Goal: Task Accomplishment & Management: Manage account settings

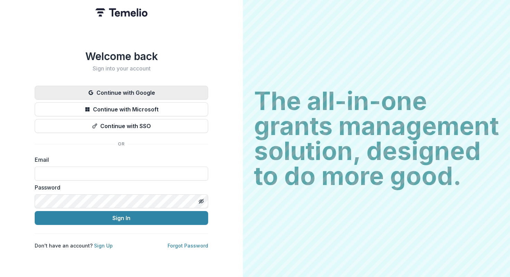
click at [137, 96] on button "Continue with Google" at bounding box center [121, 93] width 173 height 14
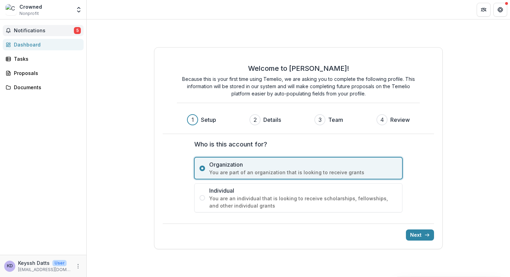
click at [52, 26] on button "Notifications 5" at bounding box center [43, 30] width 81 height 11
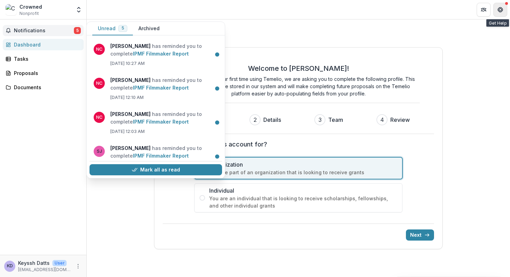
click at [500, 15] on button "Get Help" at bounding box center [500, 10] width 14 height 14
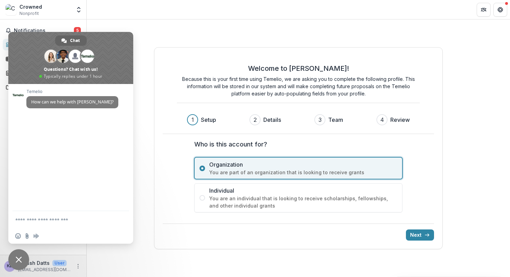
click at [166, 66] on div "Welcome to Temelio! Because this is your first time using Temelio, we are askin…" at bounding box center [298, 95] width 271 height 78
click at [69, 10] on div "Crowned Nonprofit" at bounding box center [39, 10] width 66 height 14
click at [84, 259] on div "KD Keyssh Datts User kkeyssh@gmail.com" at bounding box center [43, 265] width 86 height 22
click at [79, 262] on button "More" at bounding box center [78, 266] width 8 height 8
click at [99, 263] on button "Logout" at bounding box center [124, 262] width 74 height 11
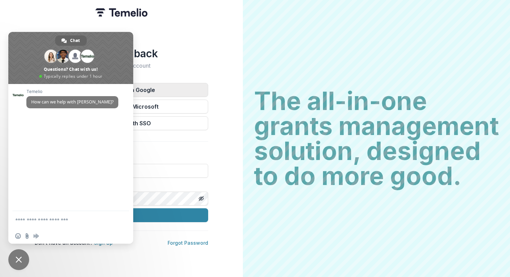
click at [167, 91] on button "Continue with Google" at bounding box center [121, 90] width 173 height 14
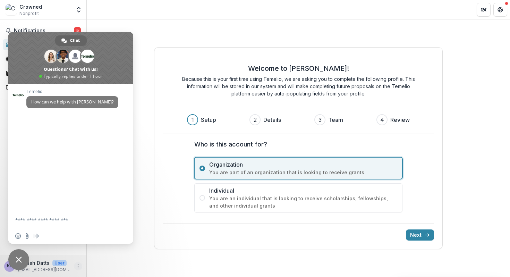
click at [79, 266] on icon "More" at bounding box center [78, 266] width 6 height 6
click at [92, 264] on icon "button" at bounding box center [94, 263] width 6 height 6
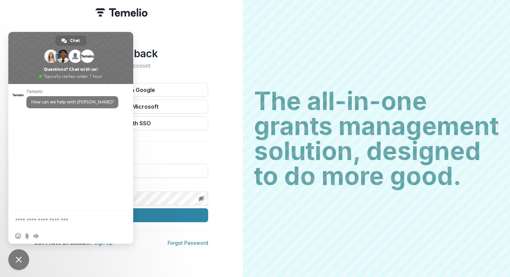
click at [19, 261] on span "Close chat" at bounding box center [19, 259] width 6 height 6
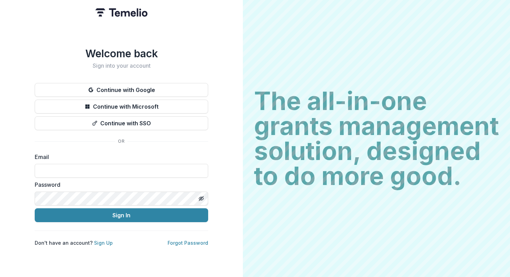
click at [109, 161] on div "Email" at bounding box center [121, 165] width 173 height 25
click at [109, 169] on input at bounding box center [121, 171] width 173 height 14
type input "**********"
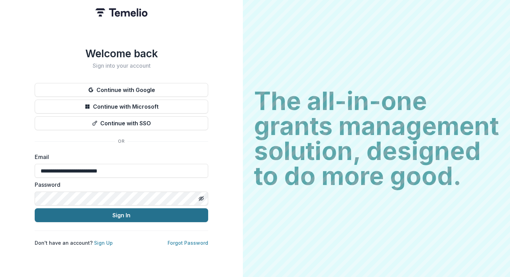
click at [103, 210] on button "Sign In" at bounding box center [121, 215] width 173 height 14
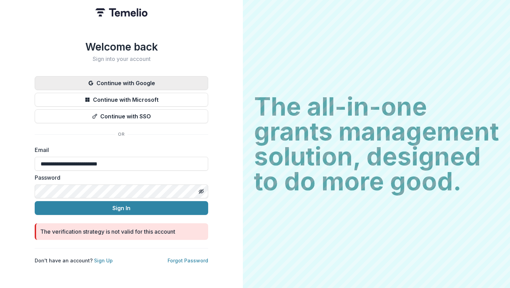
click at [141, 87] on button "Continue with Google" at bounding box center [121, 83] width 173 height 14
